Goal: Contribute content

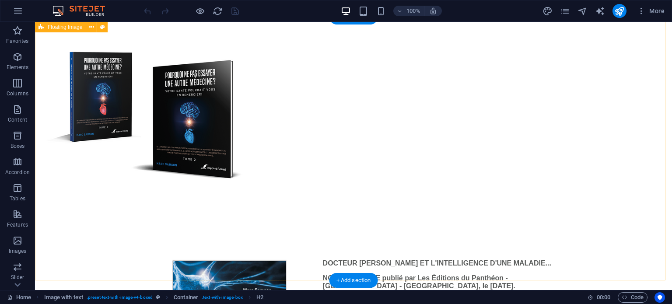
scroll to position [306, 0]
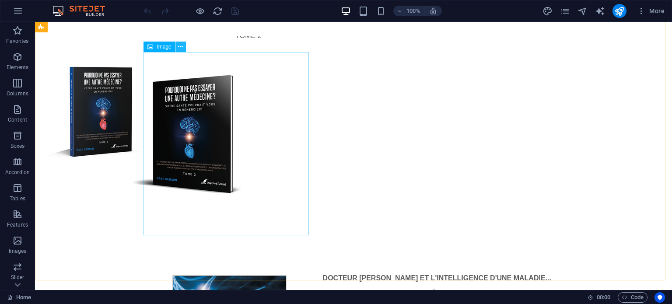
click at [180, 45] on icon at bounding box center [180, 46] width 5 height 9
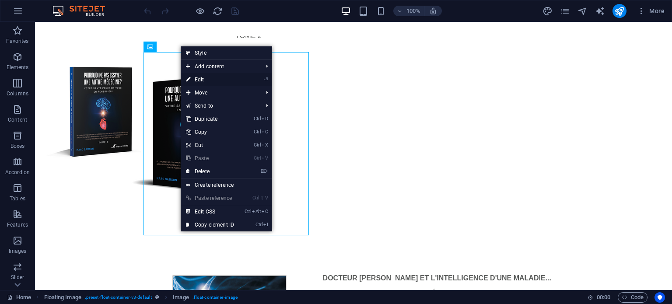
click at [194, 78] on link "⏎ Edit" at bounding box center [210, 79] width 59 height 13
select select "px"
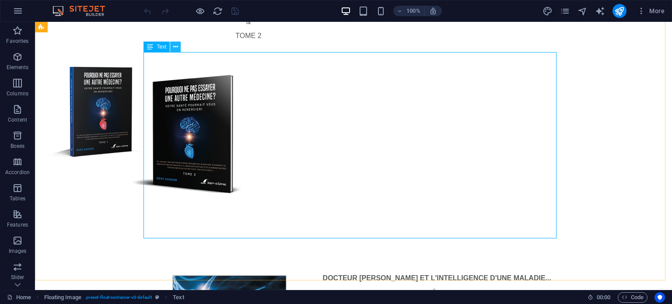
click at [175, 47] on icon at bounding box center [175, 46] width 5 height 9
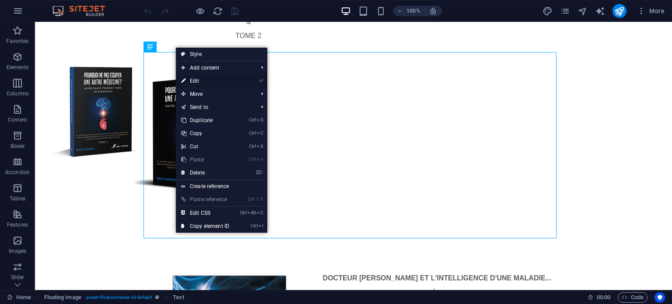
click at [191, 80] on link "⏎ Edit" at bounding box center [205, 80] width 59 height 13
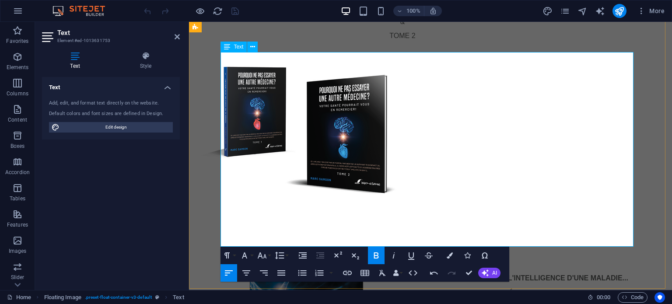
drag, startPoint x: 426, startPoint y: 241, endPoint x: 392, endPoint y: 231, distance: 35.9
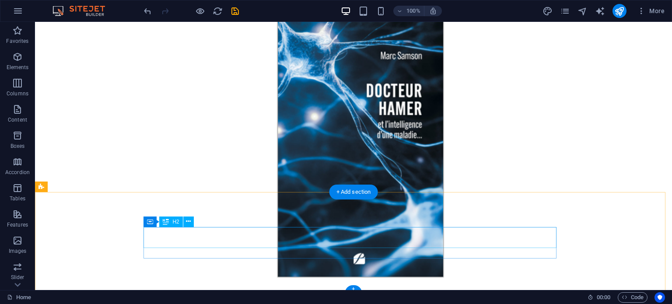
scroll to position [1979, 0]
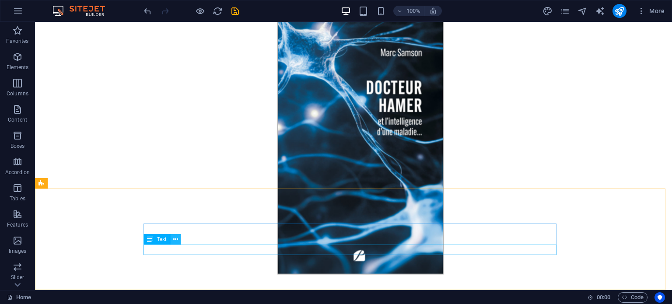
click at [175, 242] on icon at bounding box center [175, 239] width 5 height 9
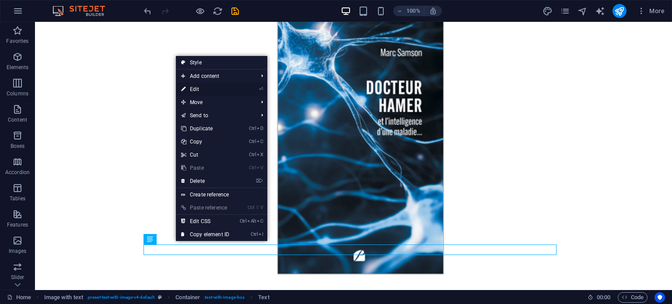
click at [197, 91] on link "⏎ Edit" at bounding box center [205, 89] width 59 height 13
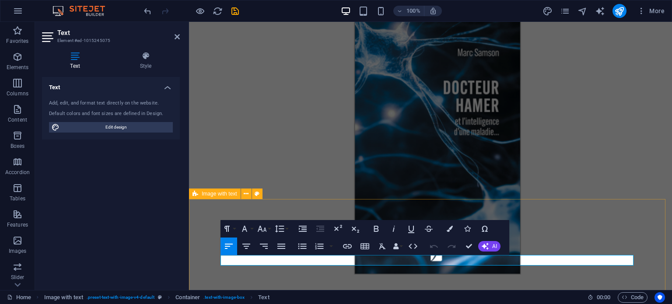
scroll to position [1969, 0]
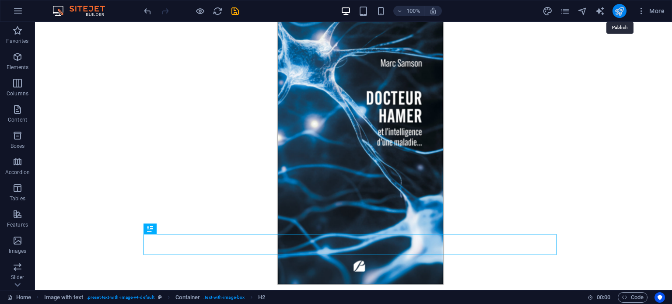
click at [620, 10] on icon "publish" at bounding box center [619, 11] width 10 height 10
